Goal: Complete application form: Complete application form

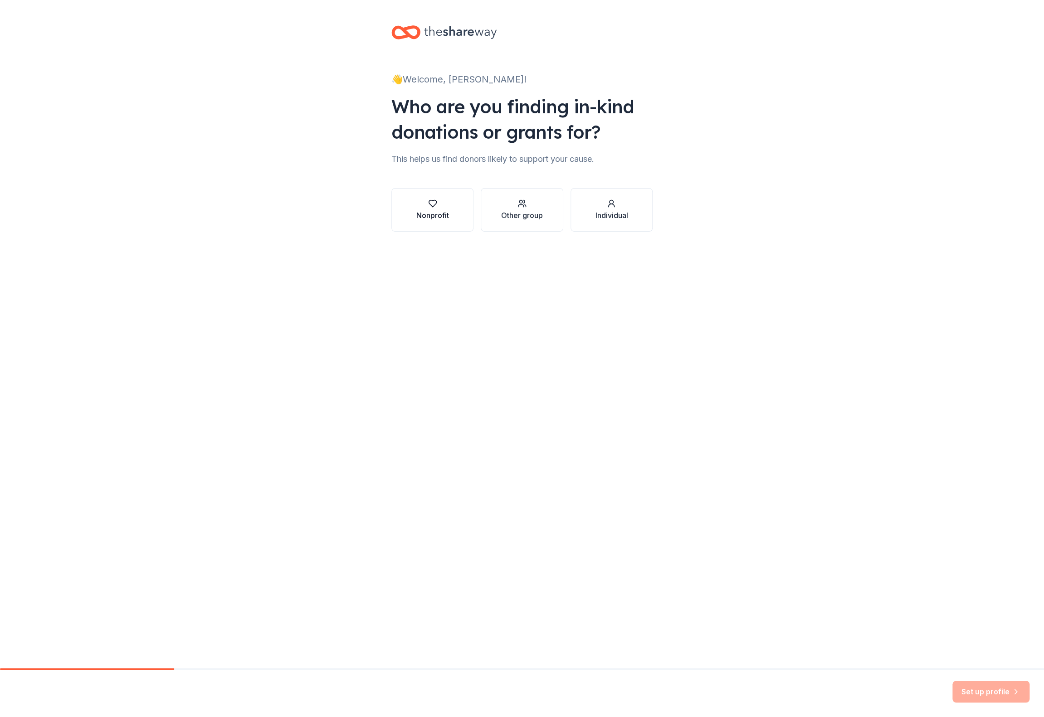
click at [426, 205] on div "button" at bounding box center [432, 203] width 33 height 9
click at [465, 201] on div "Nonprofit" at bounding box center [521, 199] width 261 height 22
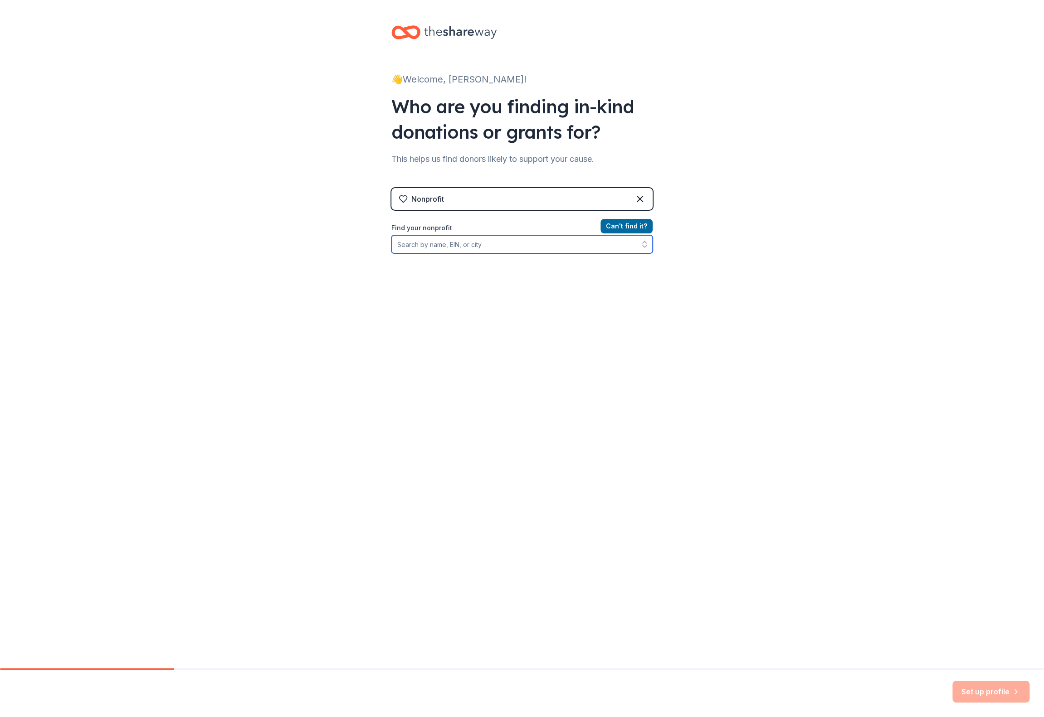
click at [471, 251] on input "Find your nonprofit" at bounding box center [521, 244] width 261 height 18
type input "[GEOGRAPHIC_DATA]"
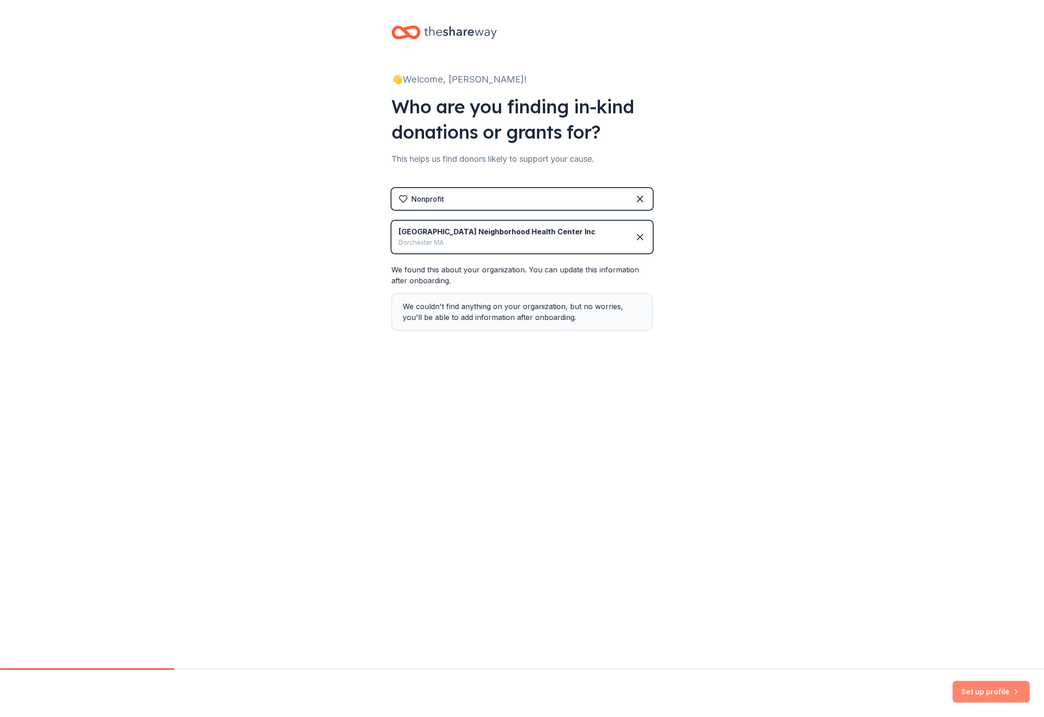
click at [974, 692] on button "Set up profile" at bounding box center [990, 692] width 77 height 22
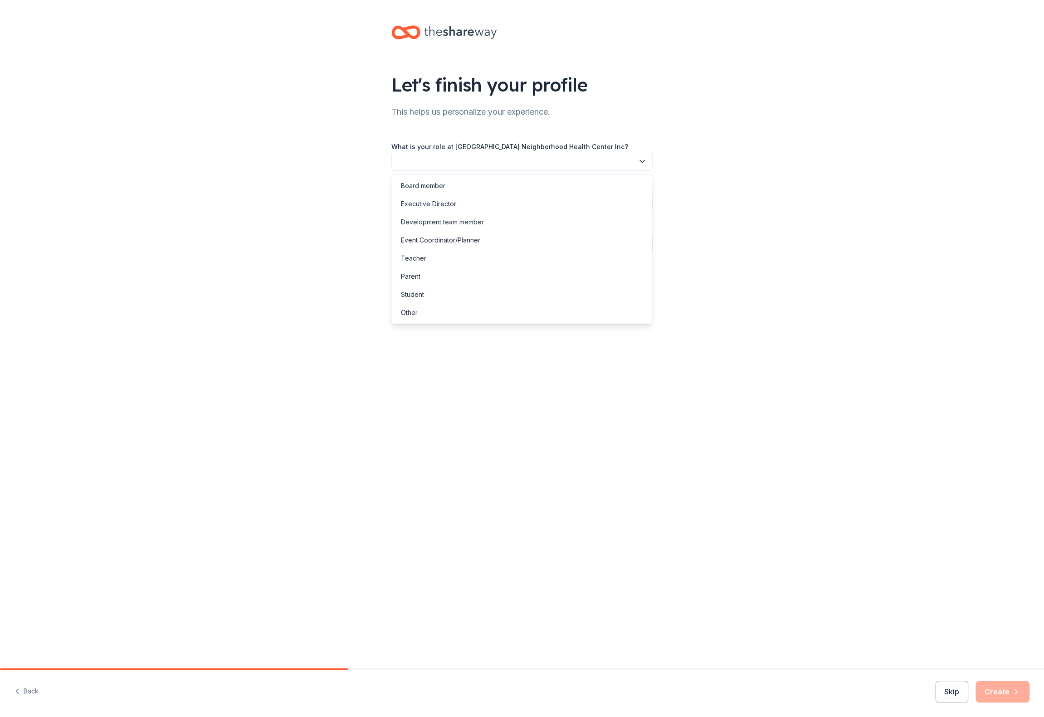
click at [453, 162] on button "button" at bounding box center [521, 161] width 261 height 19
click at [412, 311] on div "Other" at bounding box center [408, 312] width 17 height 11
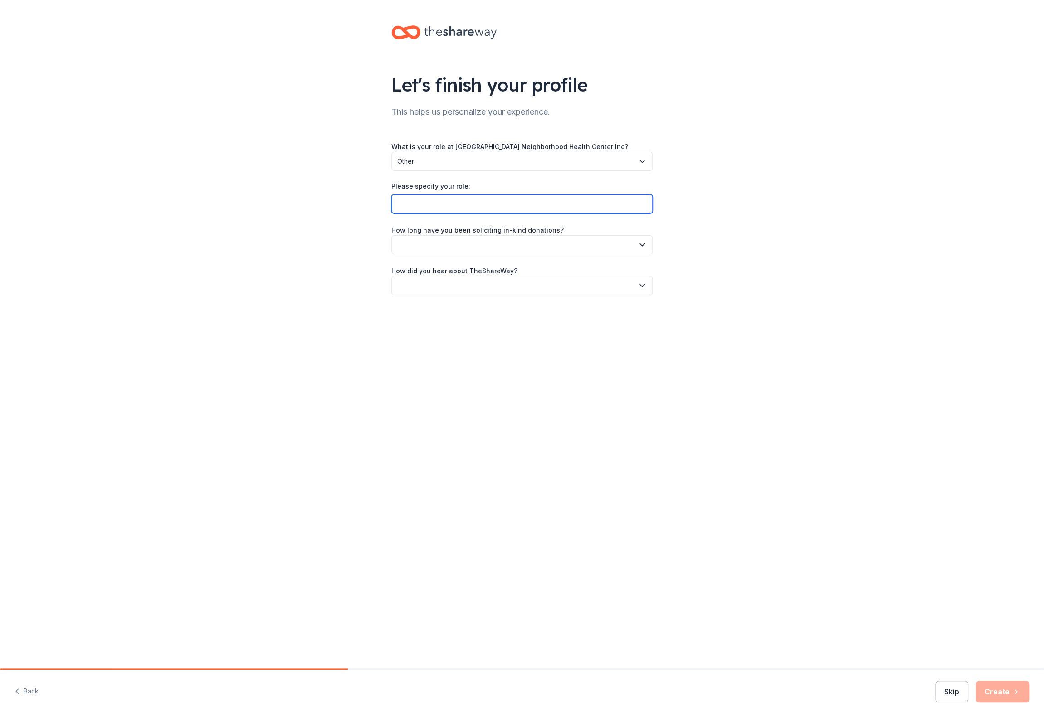
click at [464, 203] on input "Please specify your role:" at bounding box center [521, 204] width 261 height 19
type input "Executive Assistant"
click at [489, 244] on button "button" at bounding box center [521, 244] width 261 height 19
click at [451, 268] on div "This is my first time!" at bounding box center [429, 268] width 58 height 11
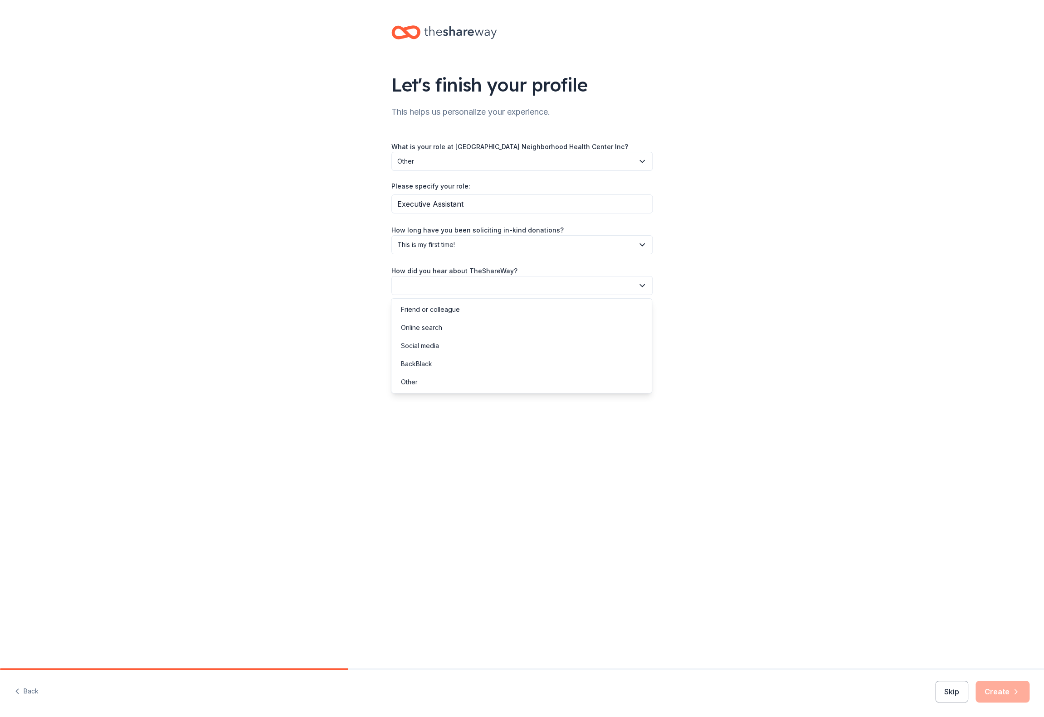
click at [436, 286] on button "button" at bounding box center [521, 285] width 261 height 19
click at [431, 330] on div "Online search" at bounding box center [420, 327] width 41 height 11
click at [996, 699] on button "Create" at bounding box center [1002, 692] width 54 height 22
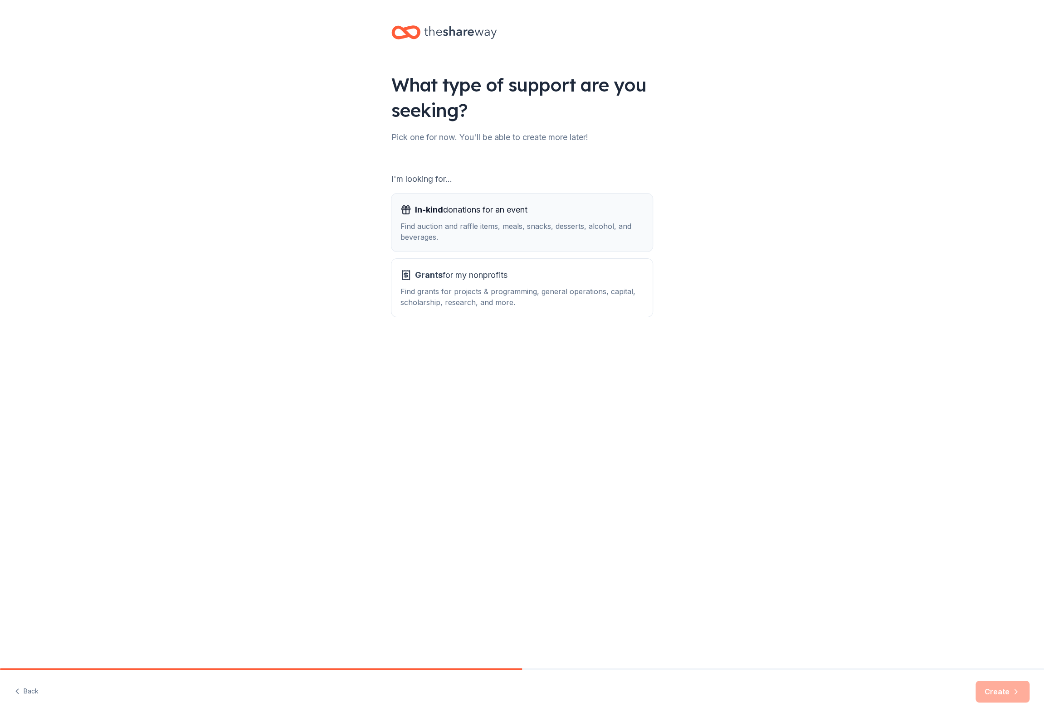
click at [441, 213] on span "In-kind" at bounding box center [429, 210] width 28 height 10
click at [996, 697] on button "Create" at bounding box center [1002, 692] width 54 height 22
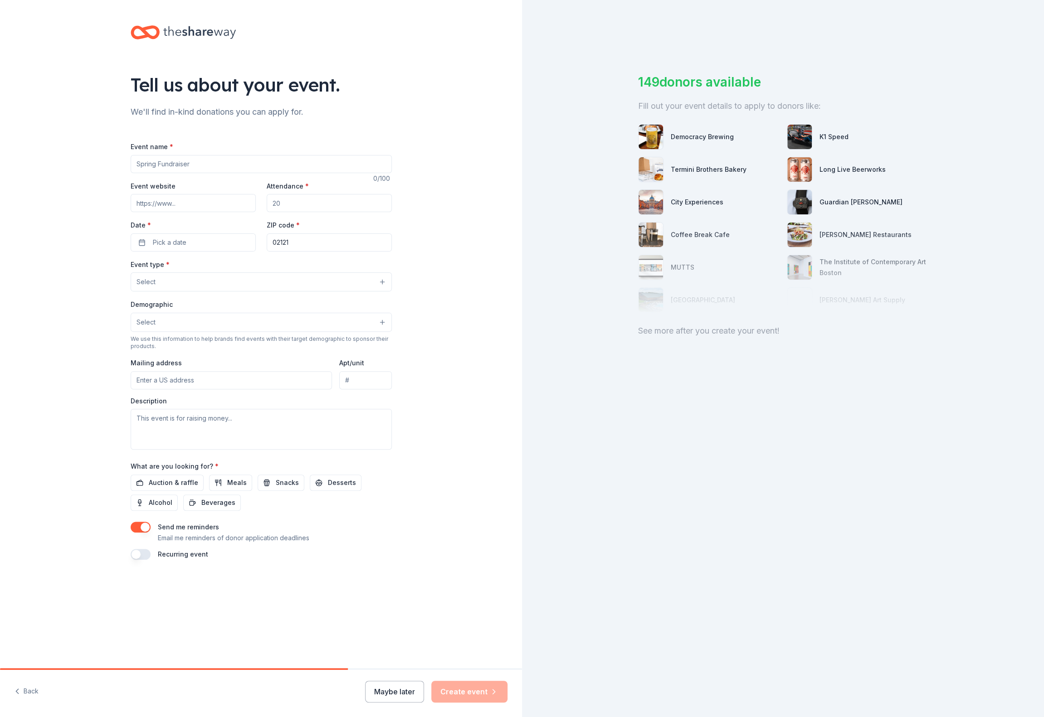
drag, startPoint x: 200, startPoint y: 161, endPoint x: 82, endPoint y: 141, distance: 120.2
click at [82, 141] on div "Tell us about your event. We'll find in-kind donations you can apply for. Event…" at bounding box center [261, 302] width 522 height 604
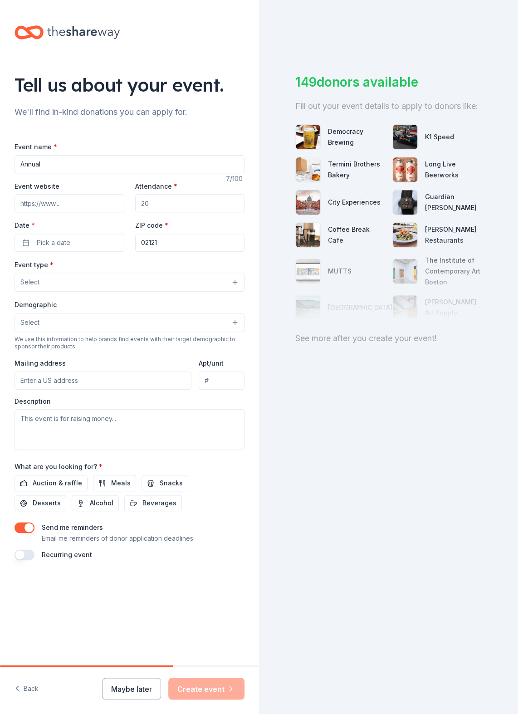
click at [65, 164] on input "Annual" at bounding box center [130, 164] width 230 height 18
type input "Annual Health and Wellness Fai"
click at [60, 207] on input "Event website" at bounding box center [70, 203] width 110 height 18
type input "[DOMAIN_NAME]"
click at [181, 208] on input "Attendance *" at bounding box center [190, 203] width 110 height 18
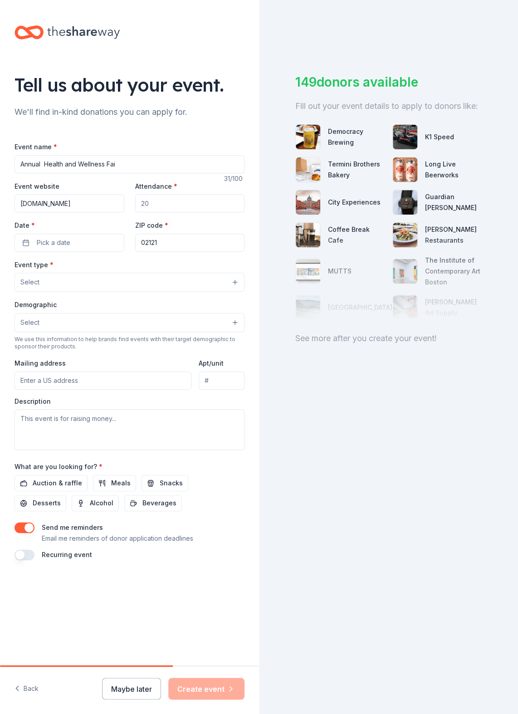
drag, startPoint x: 181, startPoint y: 208, endPoint x: 103, endPoint y: 201, distance: 78.3
click at [103, 201] on div "Event website [DOMAIN_NAME] Attendance * Date * Pick a date ZIP code * 02121" at bounding box center [130, 215] width 230 height 71
type input "300"
click at [59, 245] on span "Pick a date" at bounding box center [54, 242] width 34 height 11
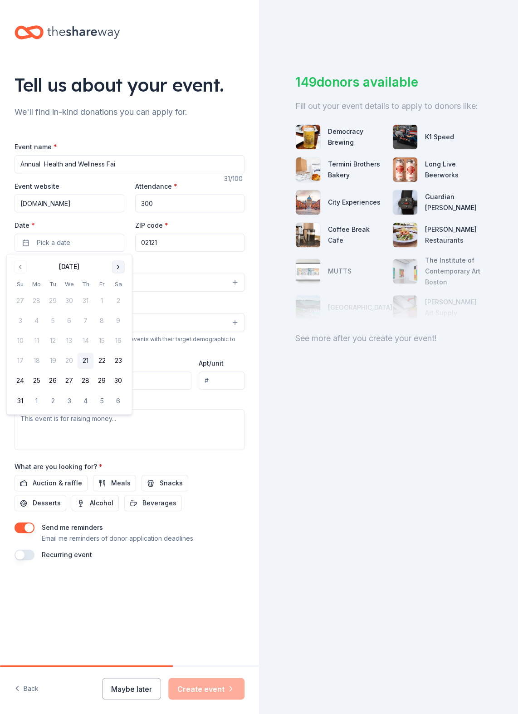
click at [119, 267] on button "Go to next month" at bounding box center [118, 266] width 13 height 13
click at [122, 302] on button "6" at bounding box center [118, 301] width 16 height 16
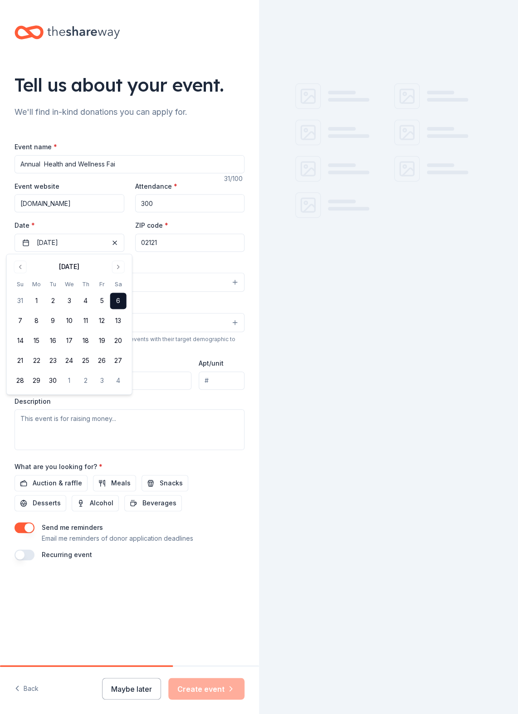
click at [181, 289] on button "Select" at bounding box center [130, 282] width 230 height 19
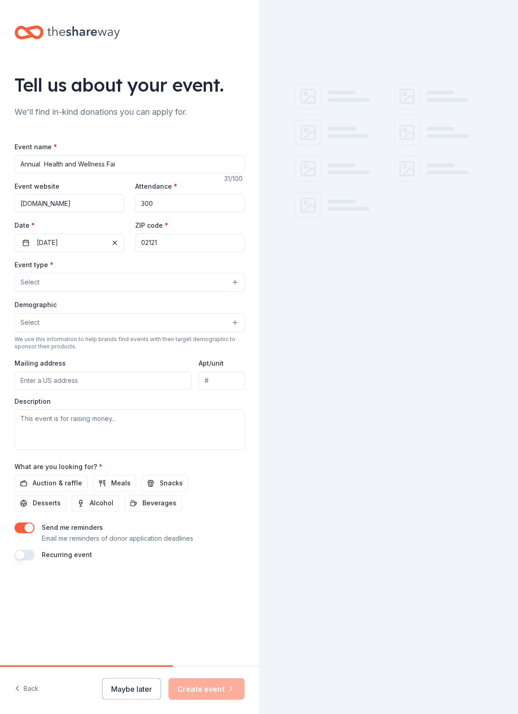
click at [82, 278] on button "Select" at bounding box center [130, 282] width 230 height 19
click at [234, 283] on button "Select" at bounding box center [130, 282] width 230 height 19
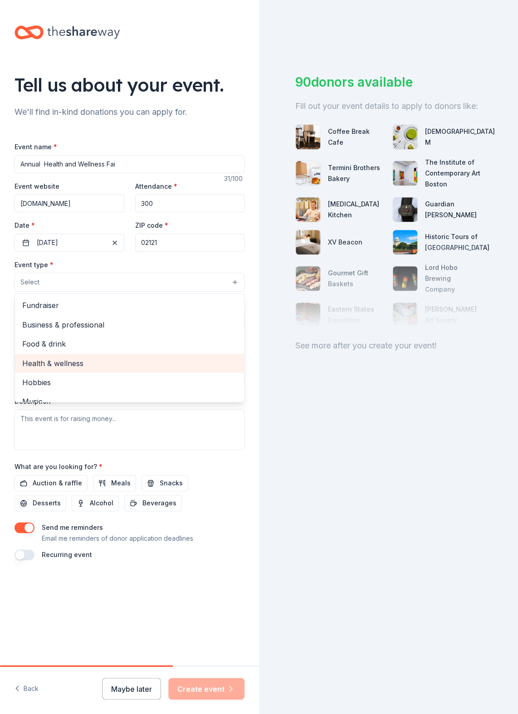
click at [81, 364] on span "Health & wellness" at bounding box center [129, 363] width 215 height 12
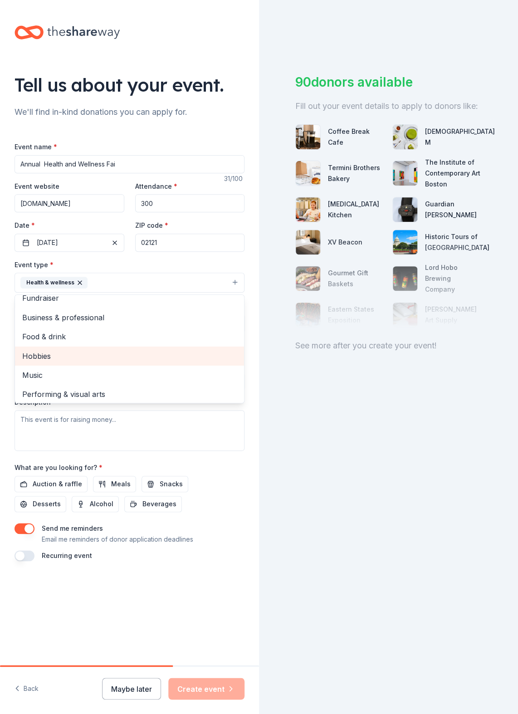
scroll to position [11, 0]
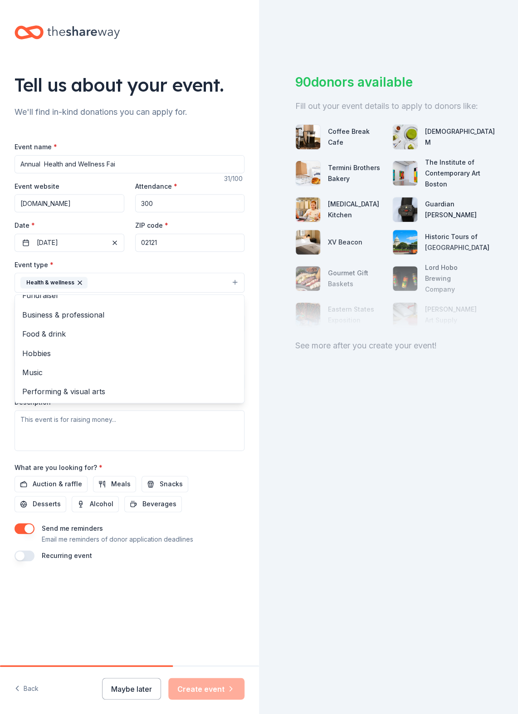
click at [307, 414] on div "Tell us about your event. We'll find in-kind donations you can apply for. Event…" at bounding box center [259, 357] width 518 height 714
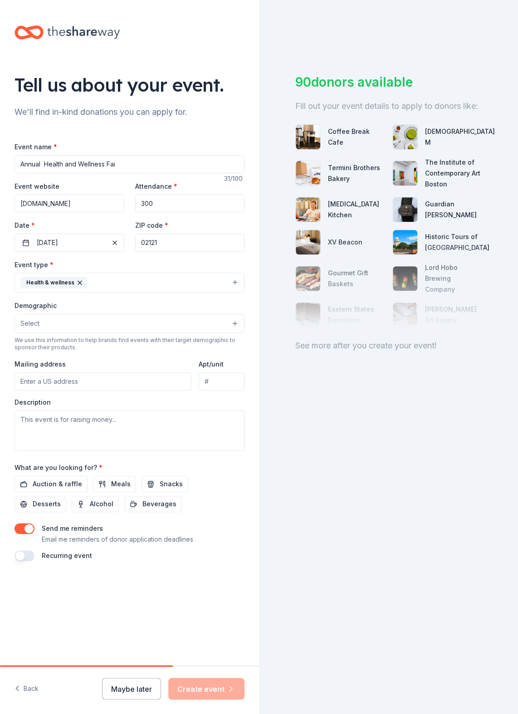
click at [49, 327] on button "Select" at bounding box center [130, 323] width 230 height 19
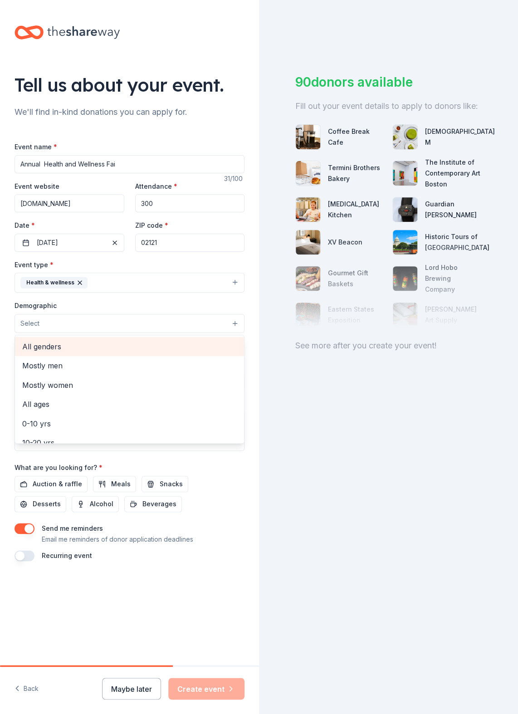
click at [47, 346] on span "All genders" at bounding box center [129, 347] width 215 height 12
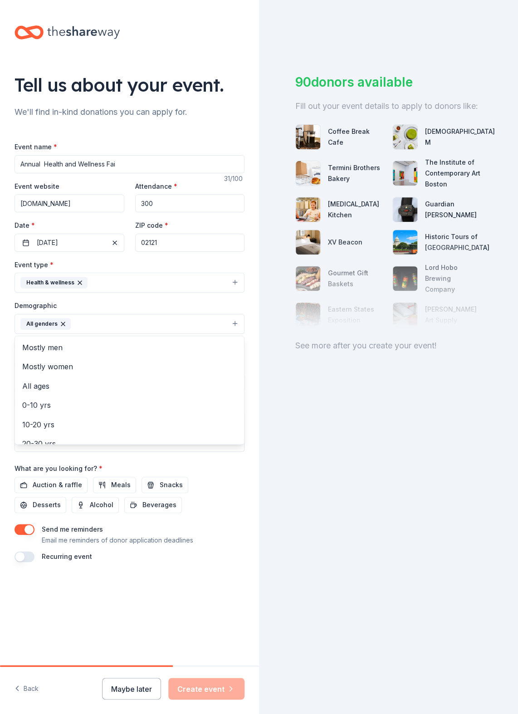
click at [297, 428] on div "Tell us about your event. We'll find in-kind donations you can apply for. Event…" at bounding box center [259, 357] width 518 height 714
click at [119, 321] on button "All genders" at bounding box center [130, 324] width 230 height 20
click at [91, 385] on span "All ages" at bounding box center [129, 386] width 215 height 12
click at [313, 432] on div "Tell us about your event. We'll find in-kind donations you can apply for. Event…" at bounding box center [259, 357] width 518 height 714
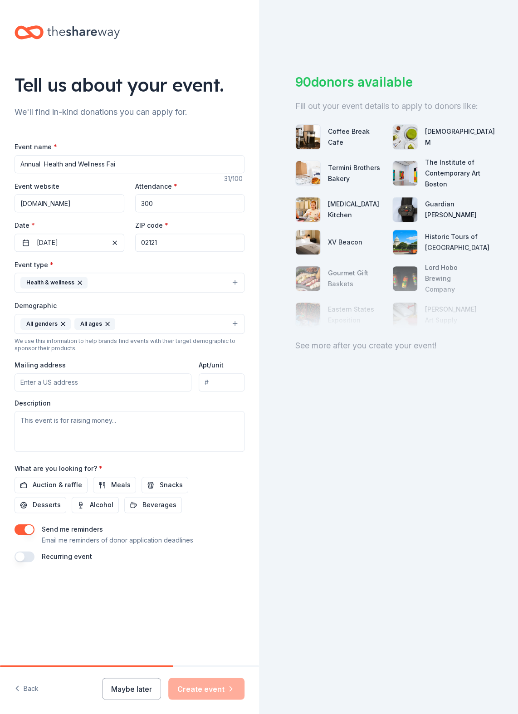
click at [98, 382] on input "Mailing address" at bounding box center [103, 382] width 177 height 18
type input "[STREET_ADDRESS]"
drag, startPoint x: 201, startPoint y: 382, endPoint x: 262, endPoint y: 386, distance: 60.9
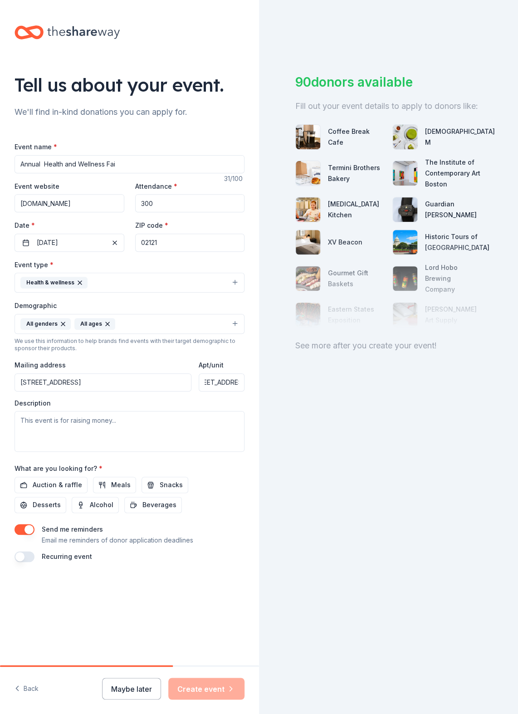
click at [262, 386] on div "Tell us about your event. We'll find in-kind donations you can apply for. Event…" at bounding box center [259, 357] width 518 height 714
drag, startPoint x: 218, startPoint y: 382, endPoint x: 182, endPoint y: 379, distance: 36.0
click at [182, 379] on div "Mailing address [STREET_ADDRESS] Apt/unit" at bounding box center [130, 375] width 230 height 32
click at [167, 443] on textarea at bounding box center [130, 431] width 230 height 41
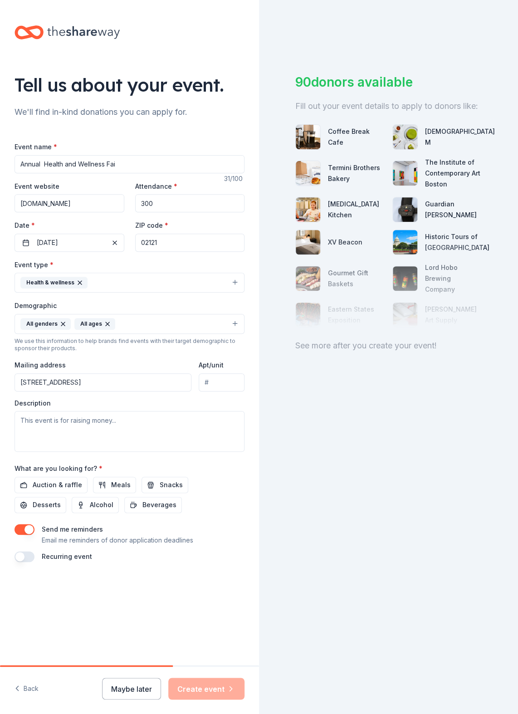
drag, startPoint x: 136, startPoint y: 163, endPoint x: -2, endPoint y: 153, distance: 138.7
click at [0, 153] on html "Tell us about your event. We'll find in-kind donations you can apply for. Event…" at bounding box center [259, 357] width 518 height 714
paste input
click at [44, 165] on input "Event name *" at bounding box center [130, 164] width 230 height 18
paste input
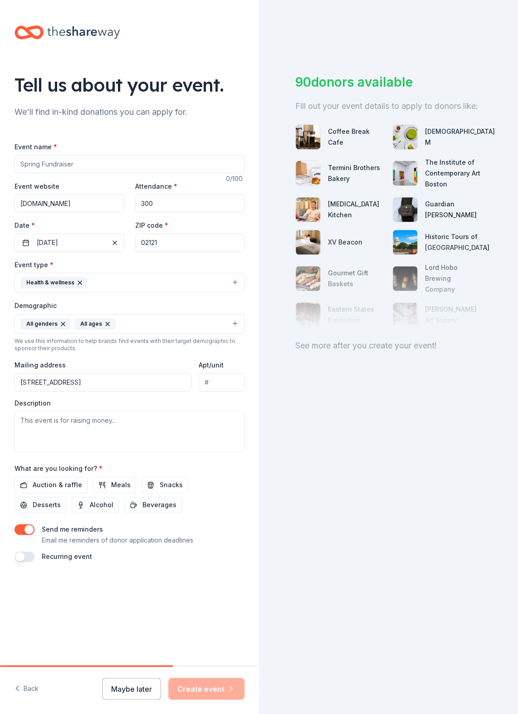
click at [390, 488] on div "90 donors available Fill out your event details to apply to donors like: Coffee…" at bounding box center [388, 357] width 259 height 714
click at [55, 166] on input "Event name *" at bounding box center [130, 164] width 230 height 18
paste input "Live Healthy, Live Well! Annual Health & WellnessFair"
type input "Live Healthy, Live Well! Annual Health & Wellness Fair"
click at [56, 424] on textarea at bounding box center [130, 431] width 230 height 41
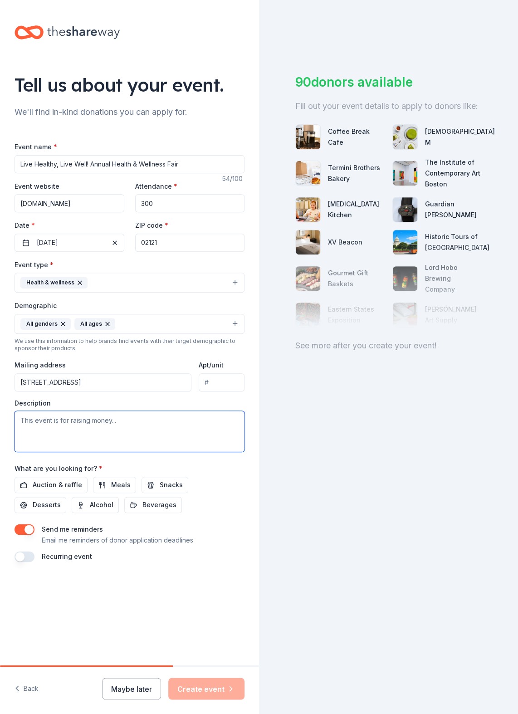
click at [108, 421] on textarea at bounding box center [130, 431] width 230 height 41
paste textarea "The health center holds an annual health fair during late August – early Septem…"
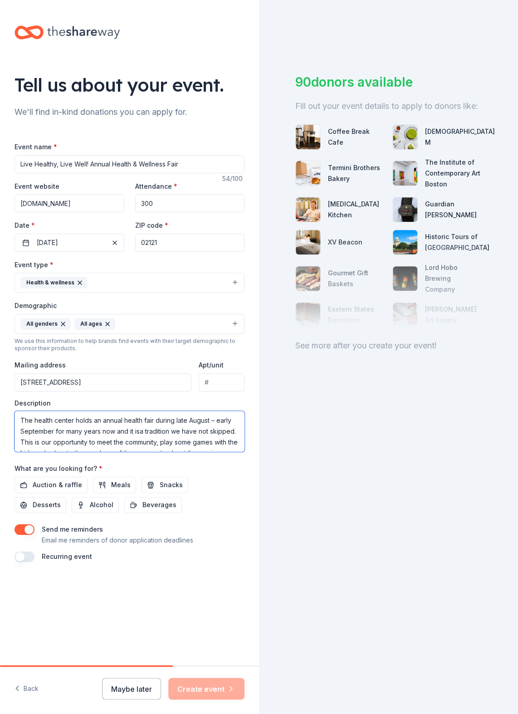
scroll to position [114, 0]
drag, startPoint x: 47, startPoint y: 446, endPoint x: 63, endPoint y: 446, distance: 16.3
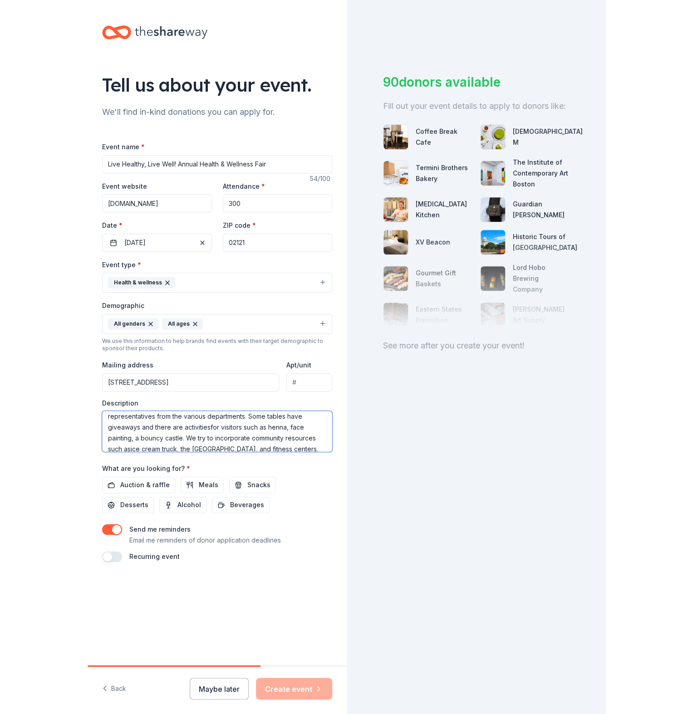
scroll to position [120, 0]
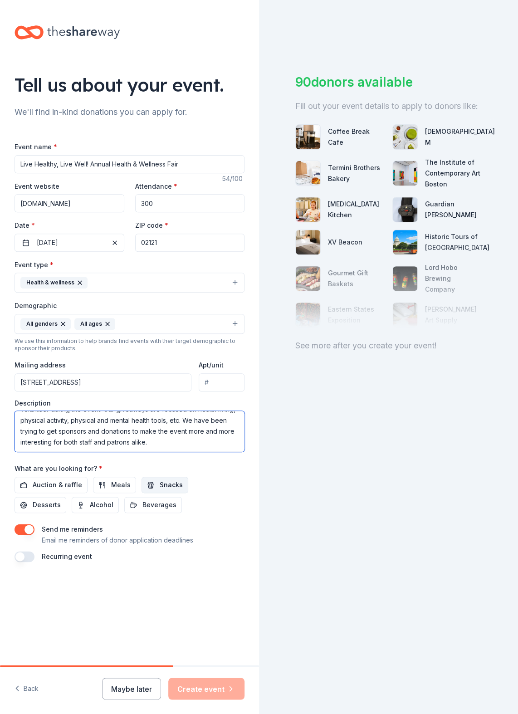
type textarea "The health center holds an annual health fair during late August – early Septem…"
click at [153, 486] on button "Snacks" at bounding box center [164, 485] width 47 height 16
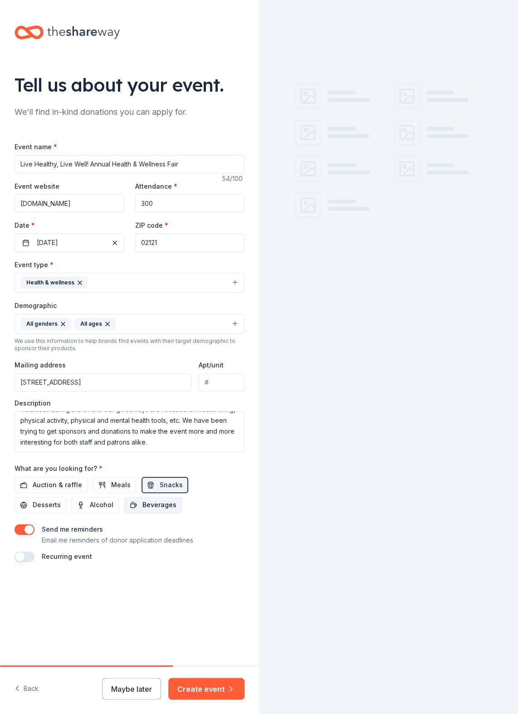
click at [142, 502] on span "Beverages" at bounding box center [159, 504] width 34 height 11
click at [192, 687] on button "Create event" at bounding box center [206, 689] width 76 height 22
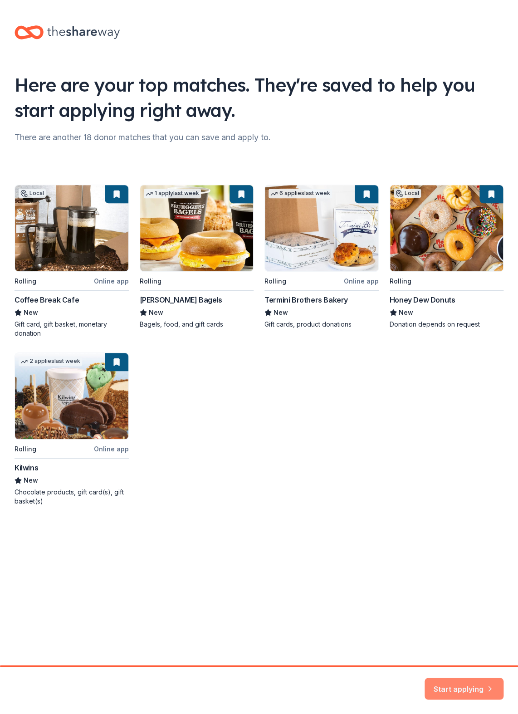
click at [478, 689] on button "Start applying" at bounding box center [463, 683] width 79 height 22
